Goal: Find specific page/section: Find specific page/section

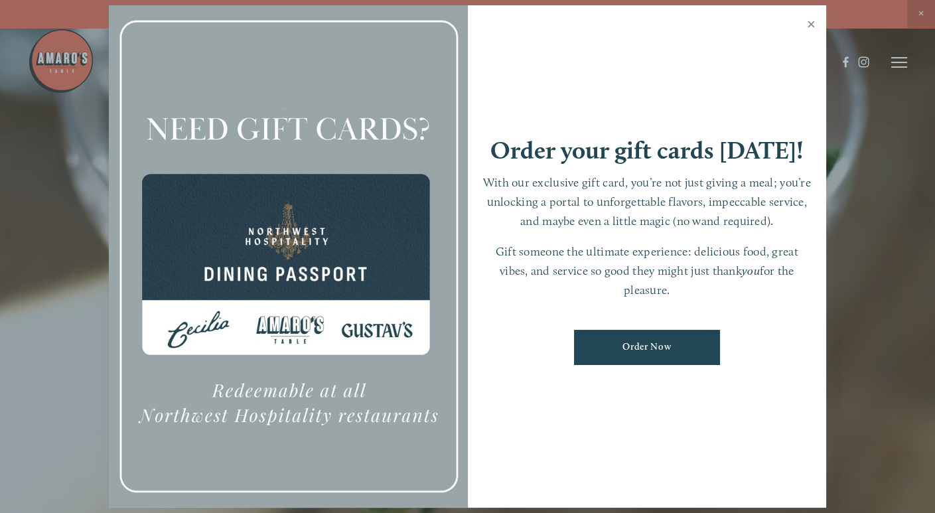
click at [809, 23] on link "Close" at bounding box center [811, 25] width 26 height 37
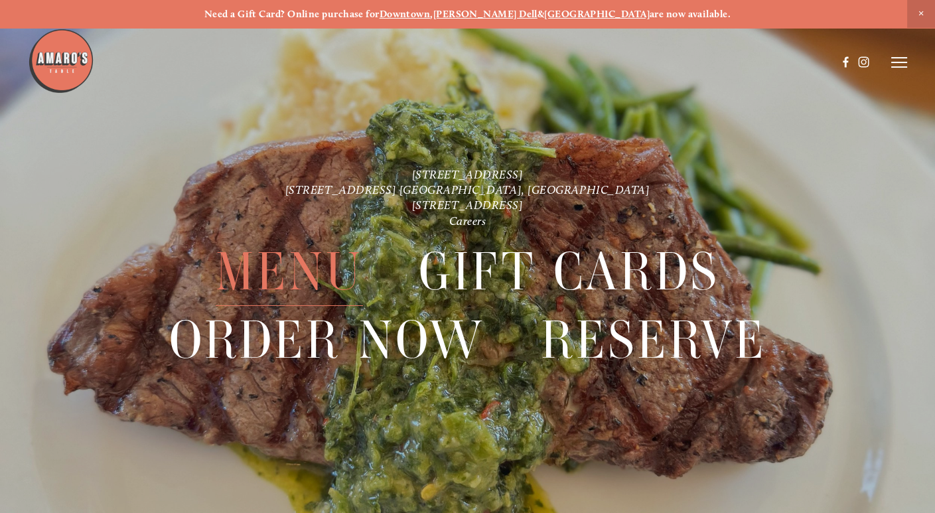
click at [276, 272] on span "Menu" at bounding box center [289, 271] width 147 height 68
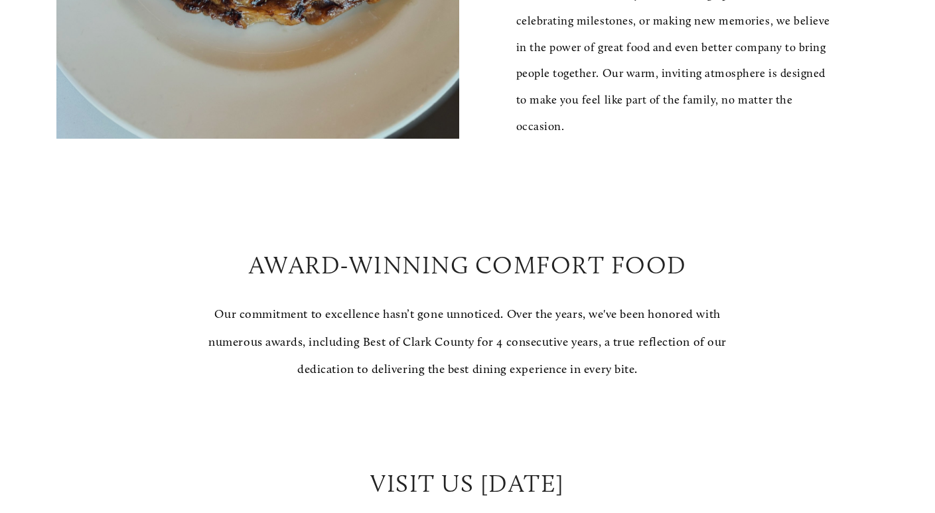
scroll to position [1112, 0]
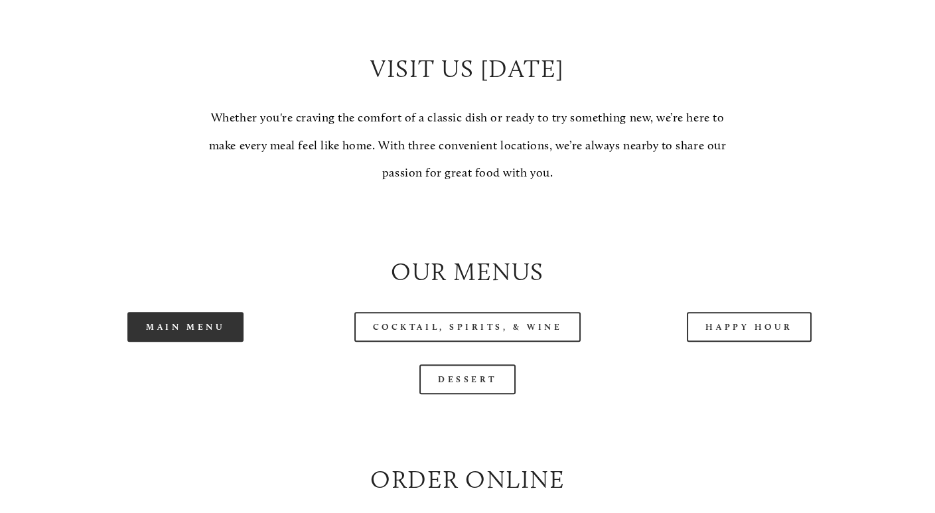
click at [216, 326] on link "Main Menu" at bounding box center [185, 327] width 116 height 30
